Goal: Check status: Check status

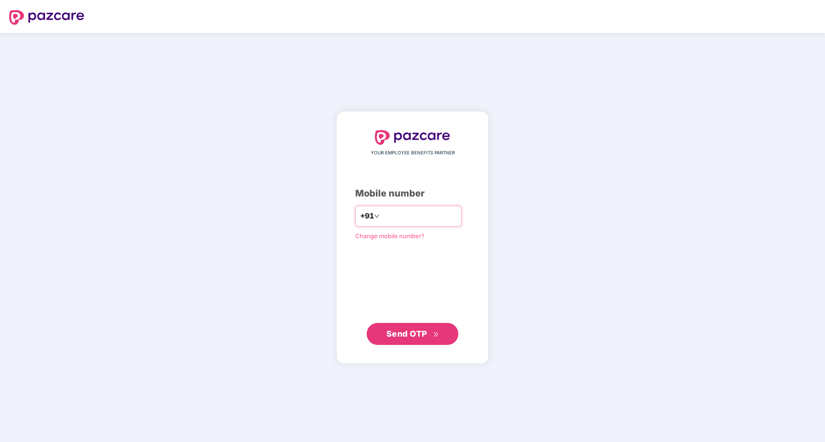
type input "**********"
click at [414, 333] on span "Send OTP" at bounding box center [406, 334] width 41 height 10
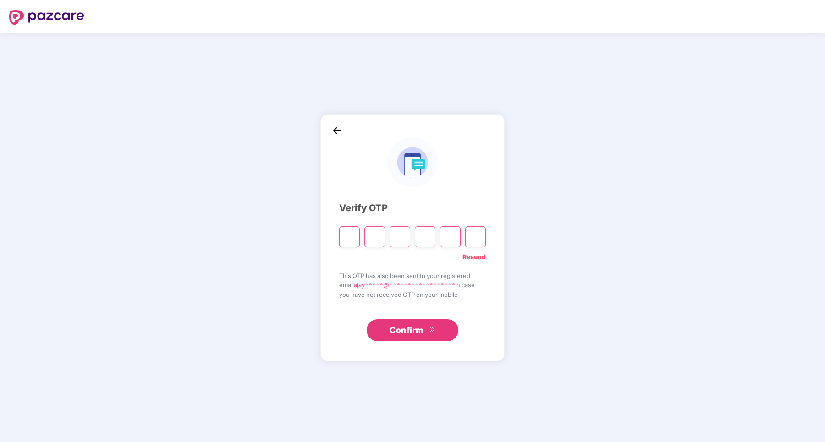
type input "*"
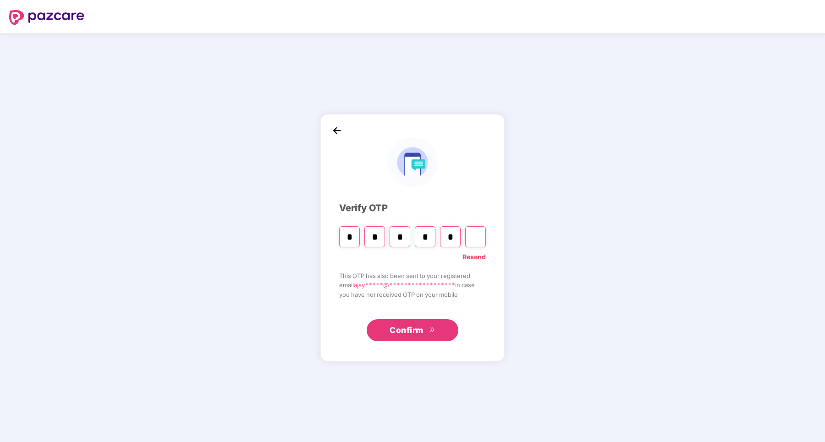
type input "*"
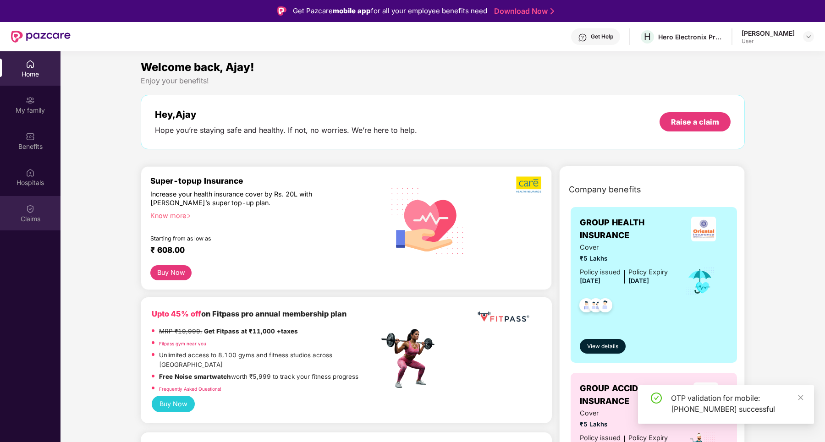
click at [34, 218] on div "Claims" at bounding box center [30, 218] width 60 height 9
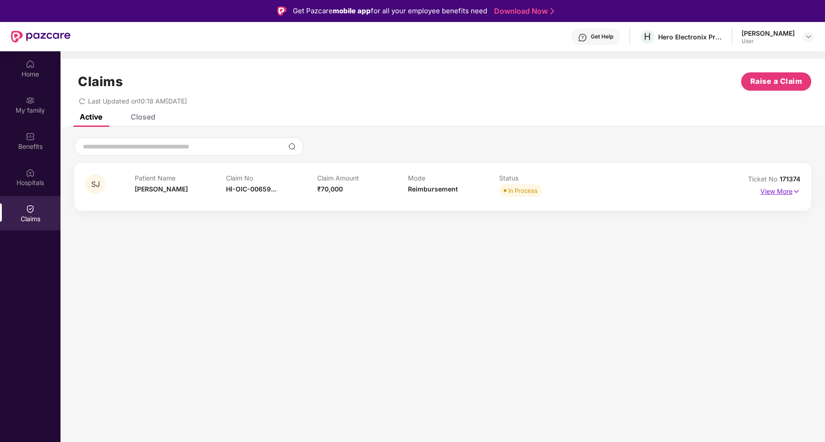
click at [778, 192] on p "View More" at bounding box center [780, 190] width 40 height 12
